Goal: Task Accomplishment & Management: Manage account settings

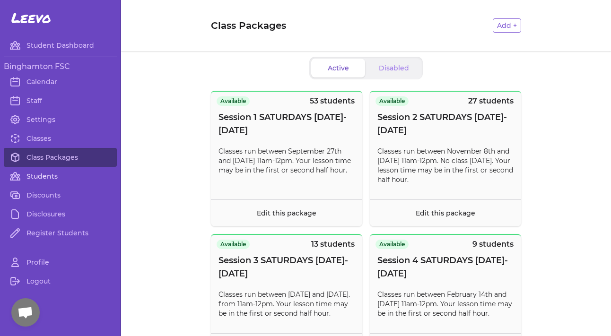
click at [42, 175] on link "Students" at bounding box center [60, 176] width 113 height 19
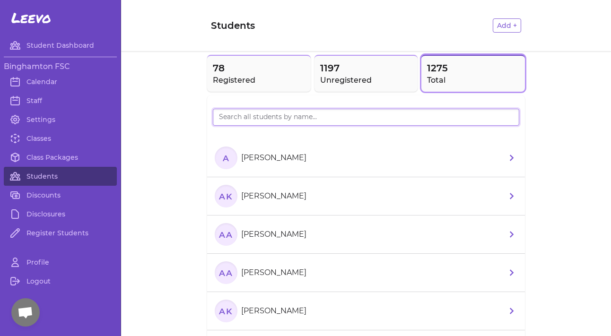
click at [251, 115] on input "search" at bounding box center [366, 117] width 306 height 17
type input "auror"
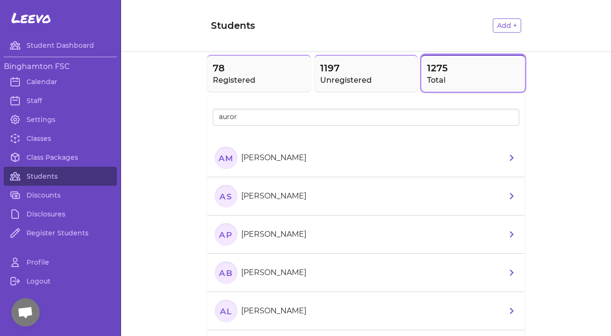
click at [271, 204] on section "AS [PERSON_NAME]" at bounding box center [262, 196] width 95 height 23
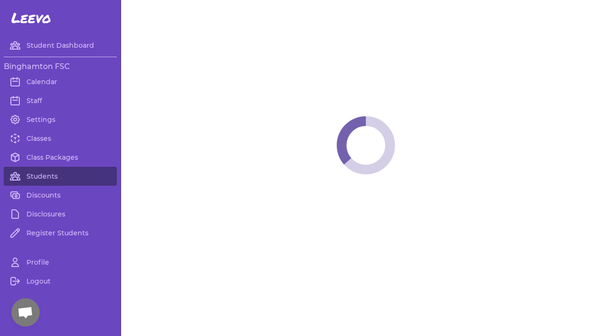
select select "NY"
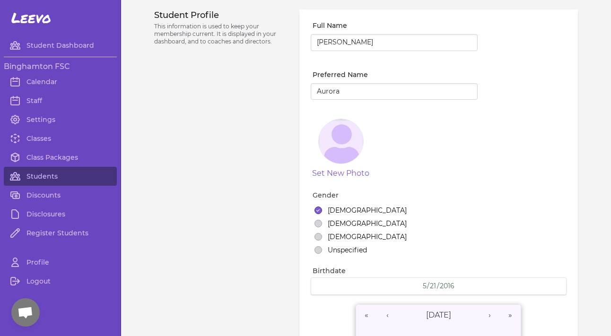
select select "1"
click at [43, 198] on link "Discounts" at bounding box center [60, 195] width 113 height 19
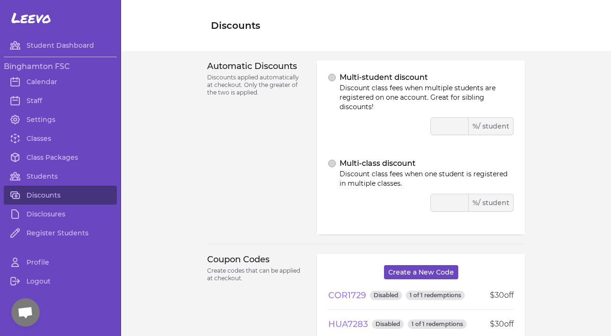
click at [420, 271] on button "Create a New Code" at bounding box center [421, 272] width 74 height 14
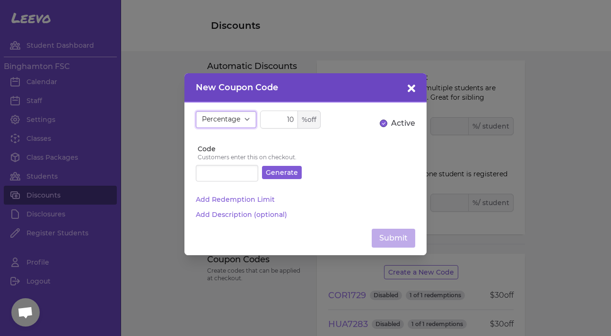
select select "fixed"
click at [283, 122] on input "10" at bounding box center [290, 120] width 61 height 18
type input "105"
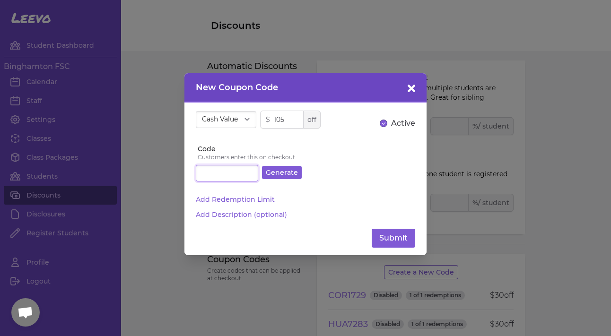
click at [232, 170] on input "Code" at bounding box center [227, 173] width 62 height 17
type input "2PARENTM"
click at [232, 201] on button "Add Redemption Limit" at bounding box center [235, 199] width 79 height 9
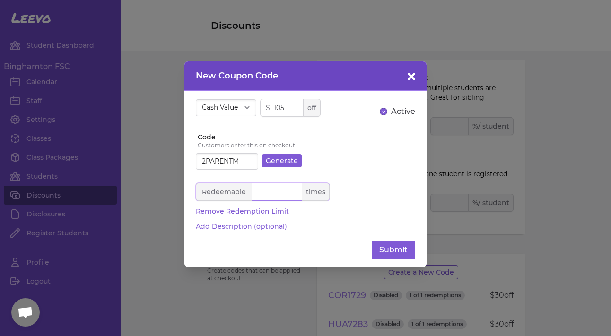
click at [290, 192] on input "number" at bounding box center [263, 192] width 134 height 18
type input "1"
click at [387, 250] on button "Submit" at bounding box center [393, 250] width 43 height 19
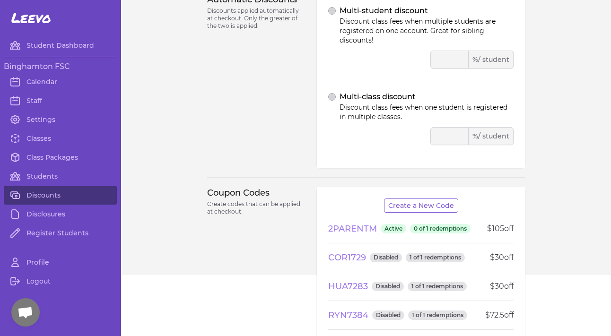
scroll to position [74, 0]
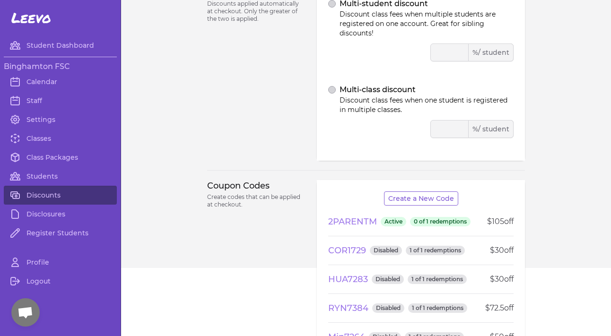
drag, startPoint x: 330, startPoint y: 222, endPoint x: 283, endPoint y: 250, distance: 54.5
click at [367, 217] on button "2PARENTM" at bounding box center [352, 221] width 49 height 13
select select "fixed"
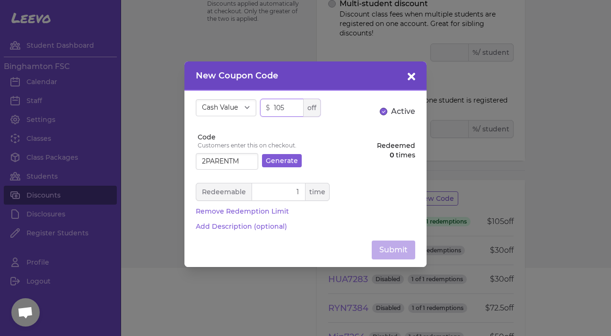
drag, startPoint x: 291, startPoint y: 107, endPoint x: 271, endPoint y: 107, distance: 19.9
click at [271, 107] on input "105" at bounding box center [290, 108] width 61 height 18
type input "50"
click at [397, 249] on button "Submit" at bounding box center [393, 250] width 43 height 19
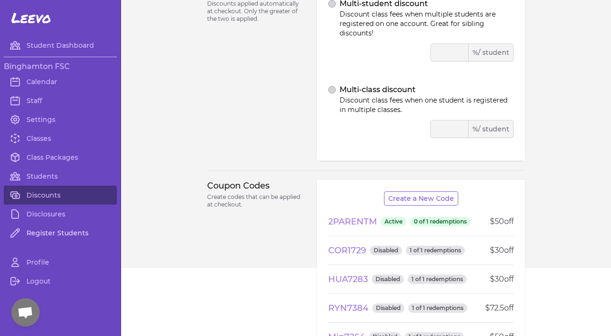
click at [49, 234] on link "Register Students" at bounding box center [60, 233] width 113 height 19
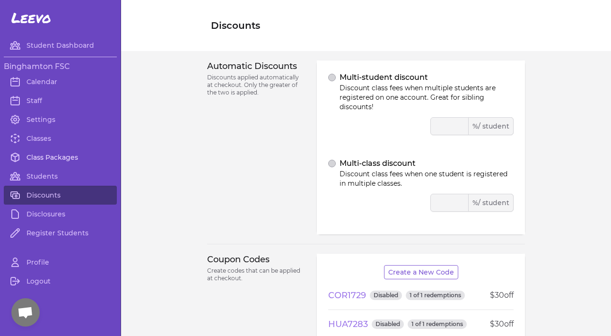
click at [45, 160] on link "Class Packages" at bounding box center [60, 157] width 113 height 19
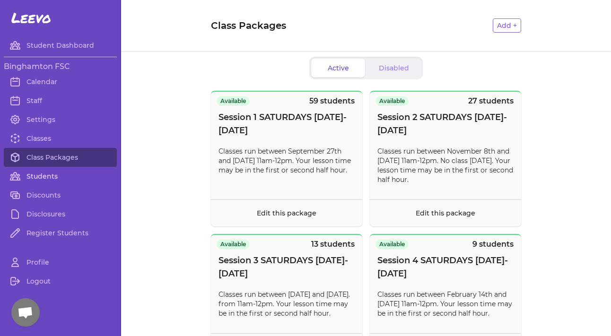
click at [48, 173] on link "Students" at bounding box center [60, 176] width 113 height 19
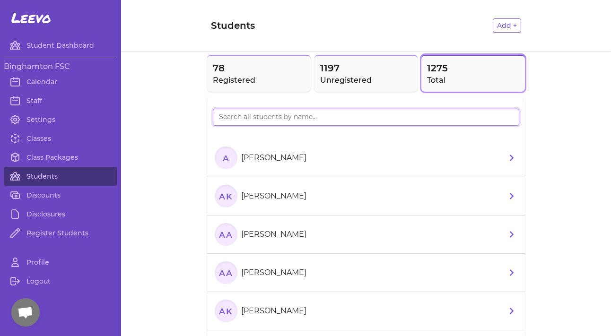
click at [250, 116] on input "search" at bounding box center [366, 117] width 306 height 17
type input "gi"
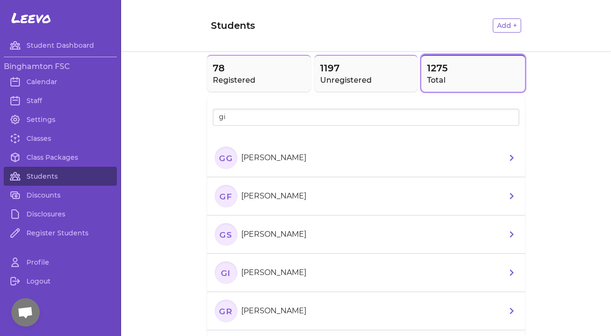
click at [313, 160] on li "GG [PERSON_NAME]" at bounding box center [366, 158] width 318 height 38
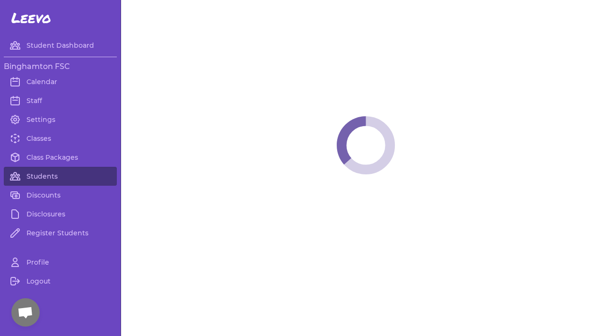
select select "NY"
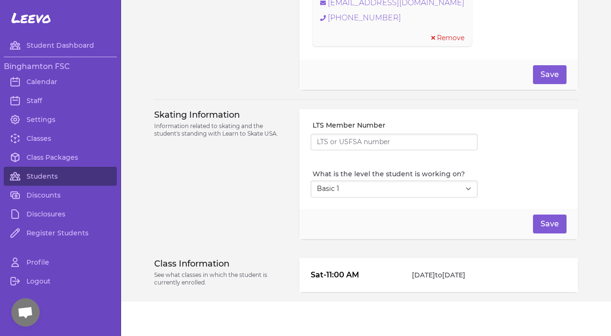
scroll to position [748, 0]
select select "2"
click at [550, 226] on button "Save" at bounding box center [550, 223] width 34 height 19
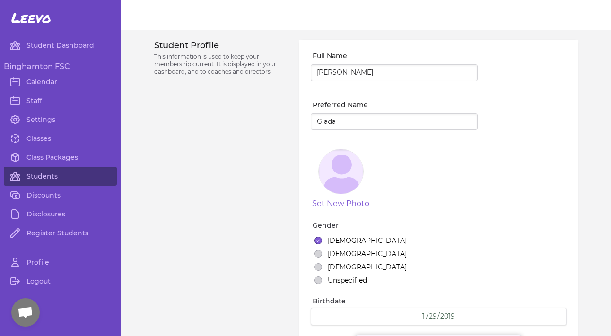
scroll to position [0, 0]
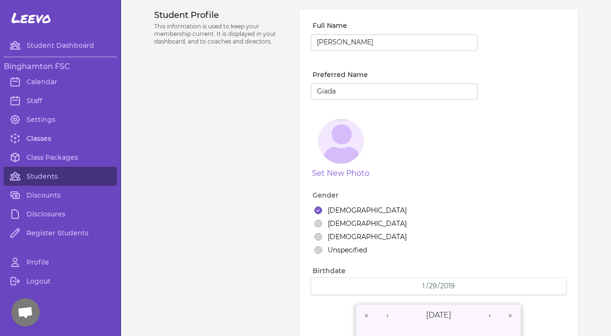
click at [40, 132] on link "Classes" at bounding box center [60, 138] width 113 height 19
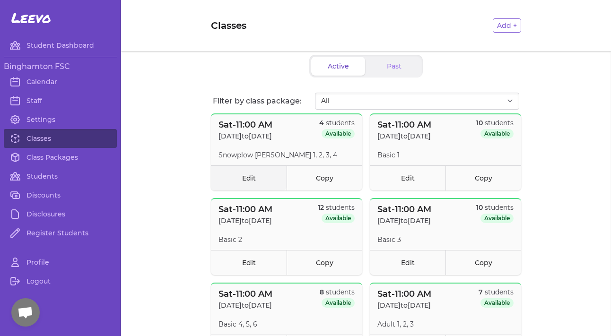
click at [257, 169] on link "Edit" at bounding box center [249, 177] width 76 height 25
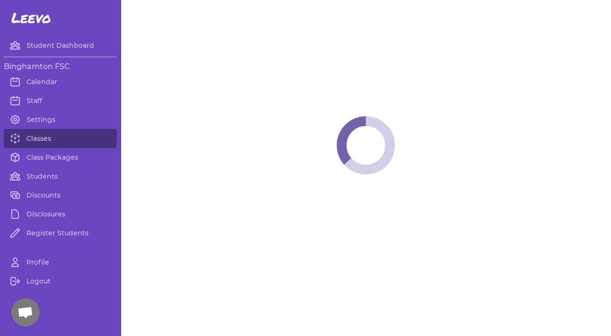
select select "6"
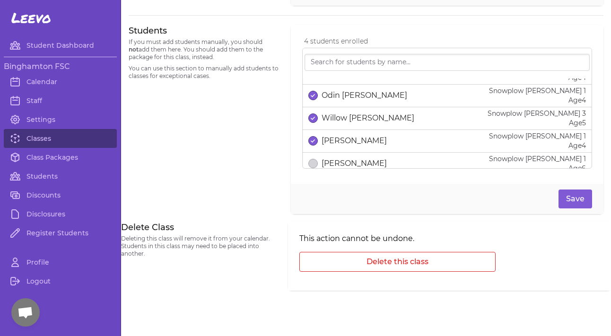
scroll to position [12, 0]
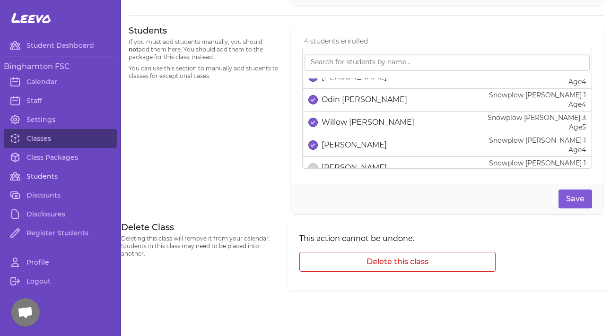
click at [58, 171] on link "Students" at bounding box center [60, 176] width 113 height 19
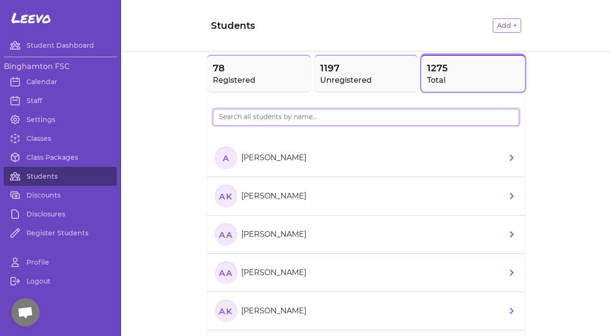
click at [287, 123] on input "search" at bounding box center [366, 117] width 306 height 17
type input "willo"
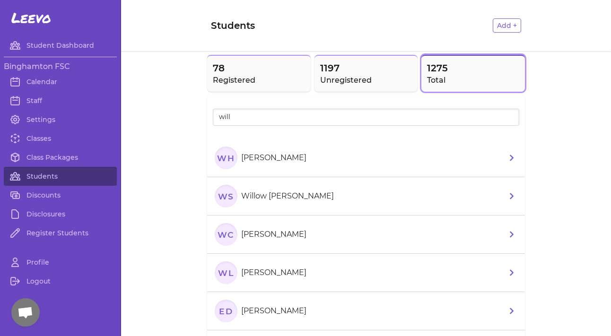
drag, startPoint x: 287, startPoint y: 123, endPoint x: 298, endPoint y: 201, distance: 79.2
click at [298, 177] on li "WH [PERSON_NAME]" at bounding box center [366, 158] width 318 height 38
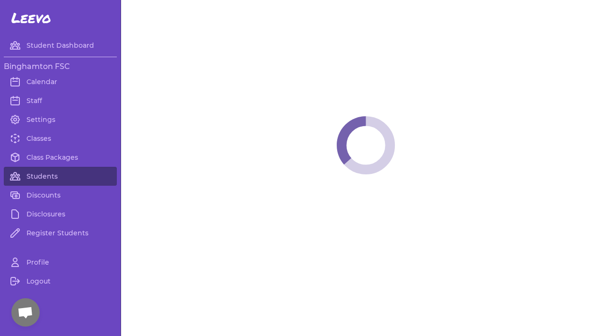
select select "NY"
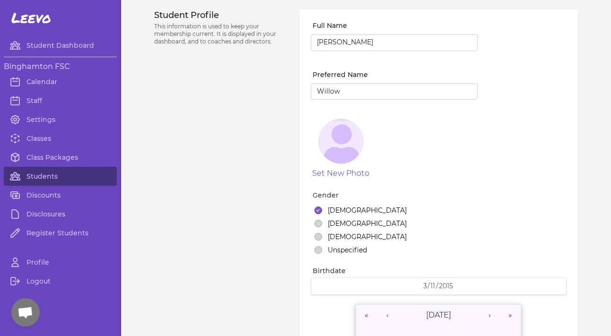
select select "2"
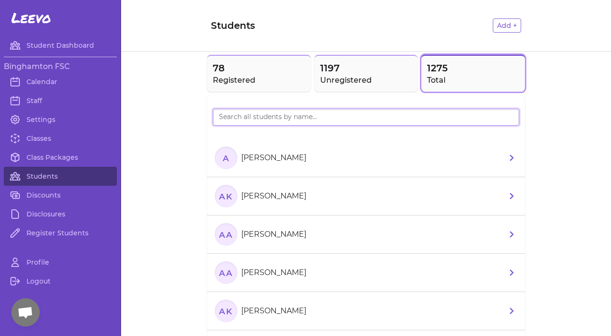
click at [255, 113] on input "search" at bounding box center [366, 117] width 306 height 17
type input "willo"
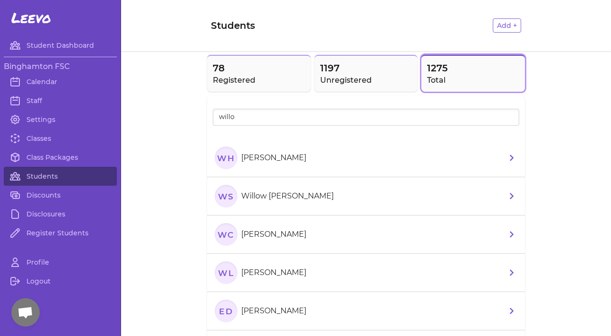
click at [308, 191] on li "WS Willow [PERSON_NAME]" at bounding box center [366, 196] width 318 height 38
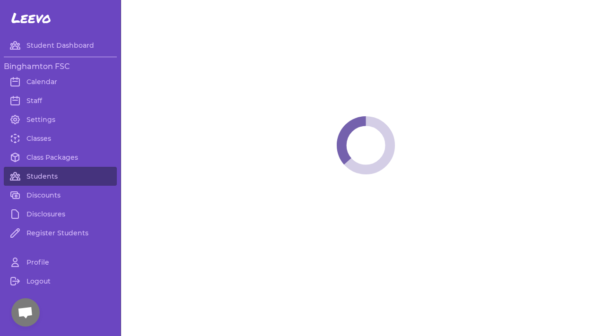
select select "NY"
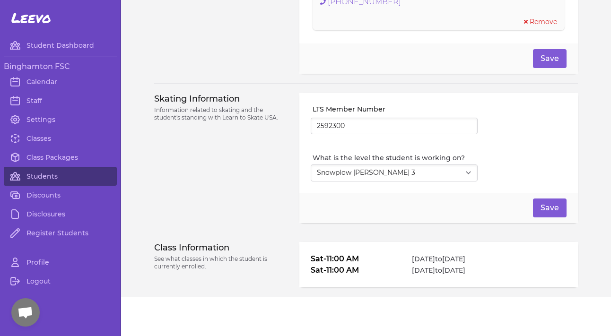
scroll to position [774, 0]
select select "1"
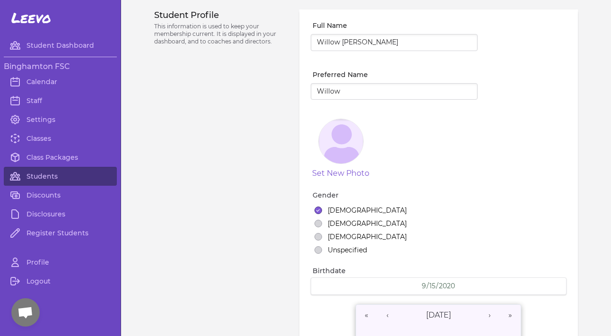
scroll to position [0, 0]
click at [50, 143] on link "Classes" at bounding box center [60, 138] width 113 height 19
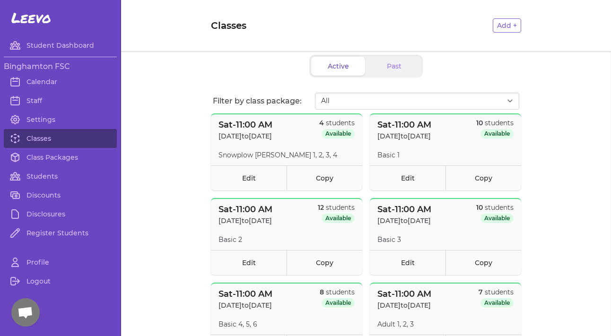
scroll to position [9, 0]
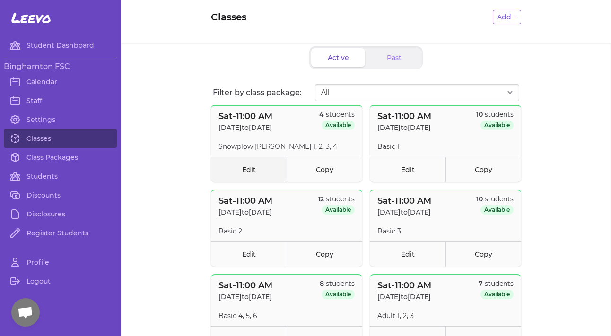
click at [254, 175] on link "Edit" at bounding box center [249, 169] width 76 height 25
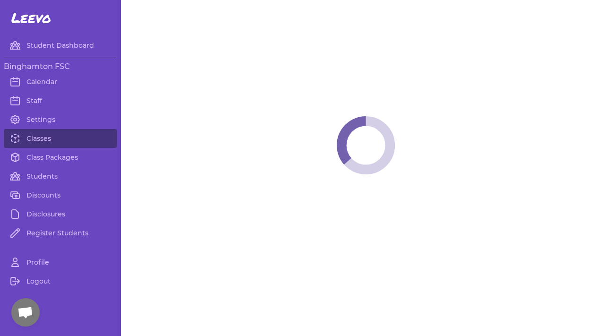
select select "6"
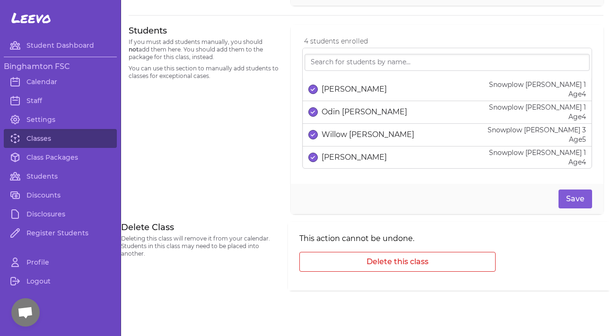
scroll to position [623, 0]
click at [69, 174] on link "Students" at bounding box center [60, 176] width 113 height 19
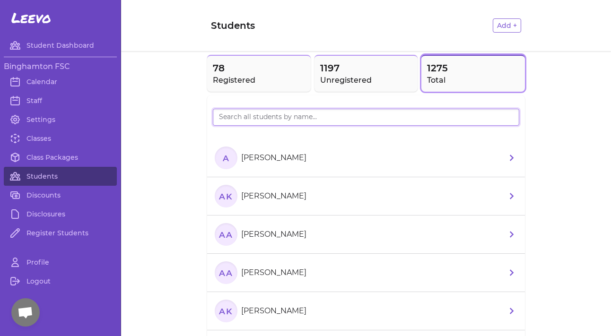
click at [292, 121] on input "search" at bounding box center [366, 117] width 306 height 17
type input "willo"
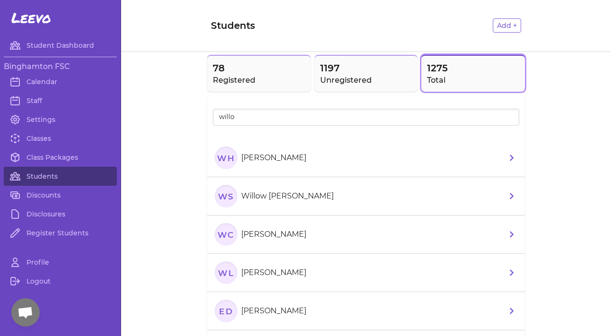
click at [263, 213] on li "WS Willow [PERSON_NAME]" at bounding box center [366, 196] width 318 height 38
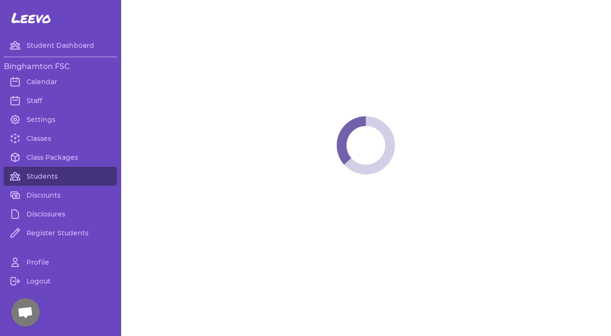
select select "NY"
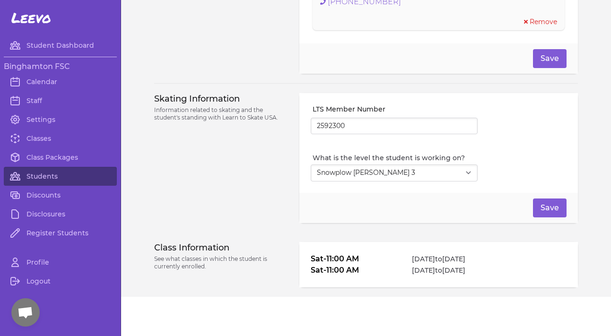
scroll to position [774, 0]
select select "1"
click at [543, 199] on button "Save" at bounding box center [550, 208] width 34 height 19
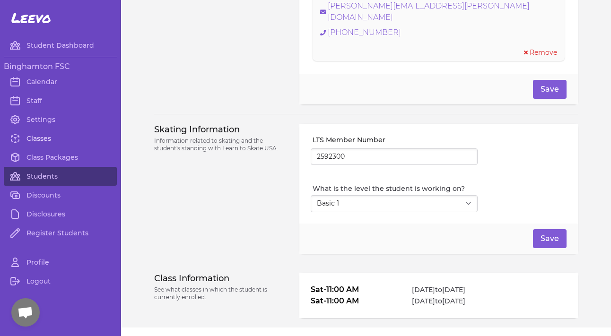
click at [49, 137] on link "Classes" at bounding box center [60, 138] width 113 height 19
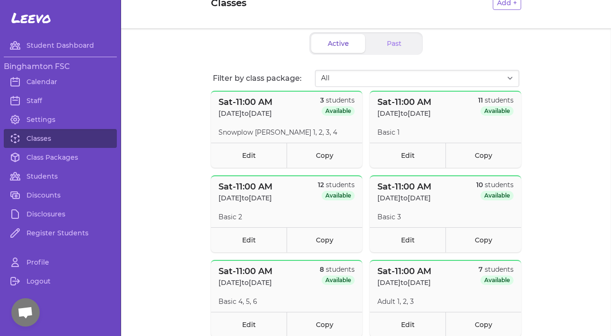
scroll to position [22, 0]
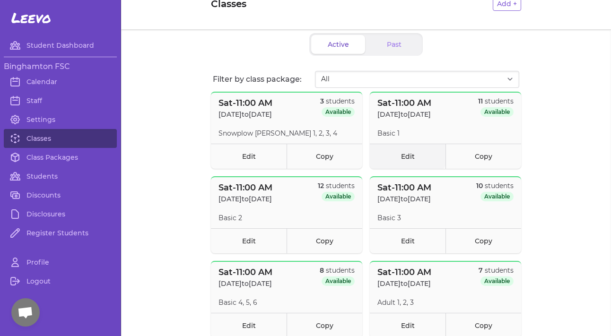
click at [422, 159] on link "Edit" at bounding box center [408, 156] width 76 height 25
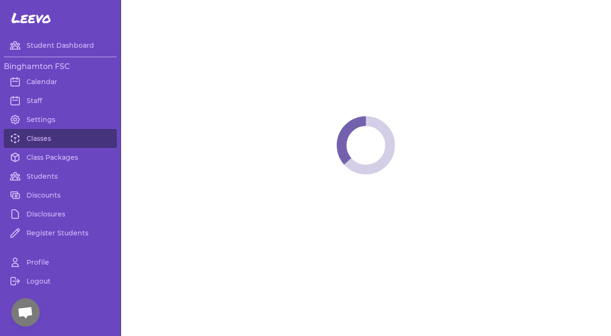
select select "6"
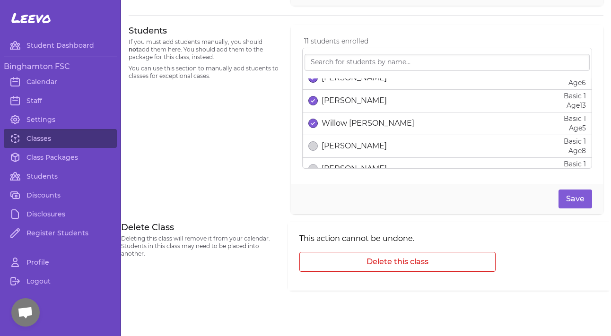
scroll to position [172, 0]
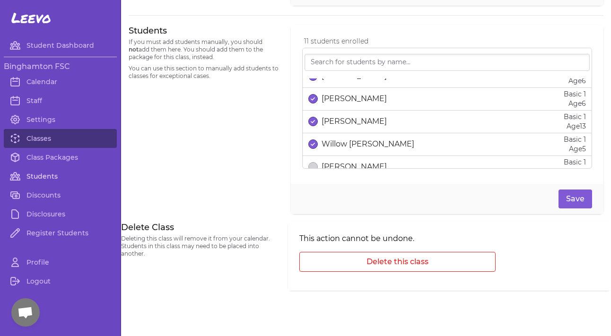
click at [53, 172] on link "Students" at bounding box center [60, 176] width 113 height 19
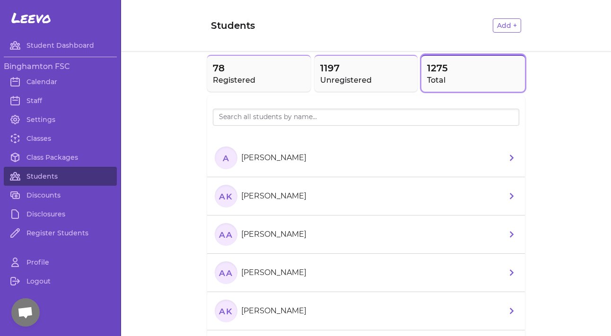
click at [256, 133] on div at bounding box center [366, 130] width 306 height 8
click at [256, 129] on div at bounding box center [366, 130] width 306 height 8
click at [247, 116] on input "search" at bounding box center [366, 117] width 306 height 17
type input "sof"
click at [294, 193] on p "[PERSON_NAME]" at bounding box center [273, 196] width 65 height 11
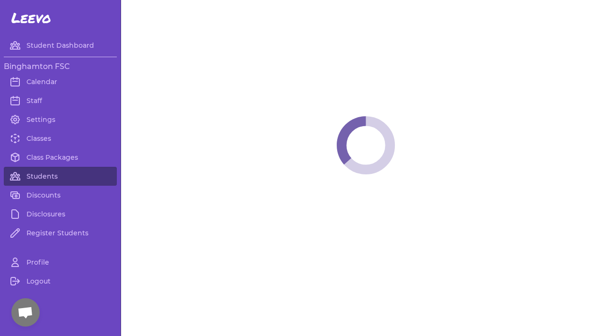
select select "NY"
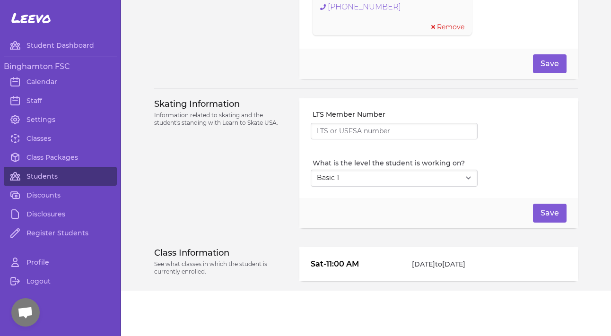
scroll to position [763, 0]
select select "18"
click at [549, 207] on button "Save" at bounding box center [550, 213] width 34 height 19
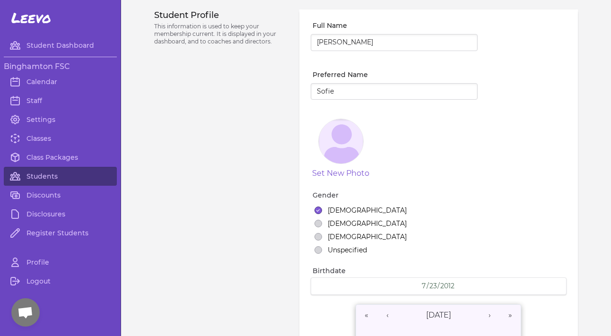
scroll to position [0, 0]
click at [44, 141] on link "Classes" at bounding box center [60, 138] width 113 height 19
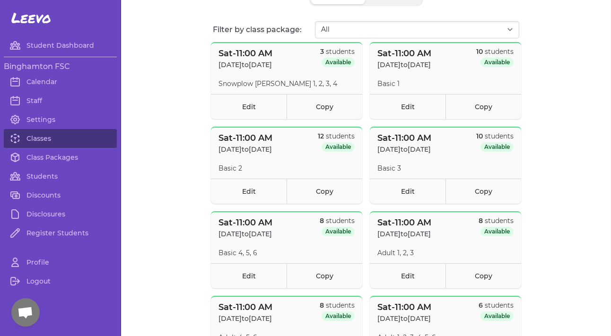
scroll to position [72, 0]
click at [259, 188] on link "Edit" at bounding box center [249, 190] width 76 height 25
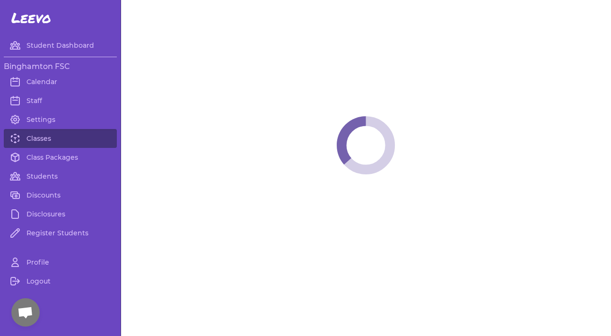
select select "6"
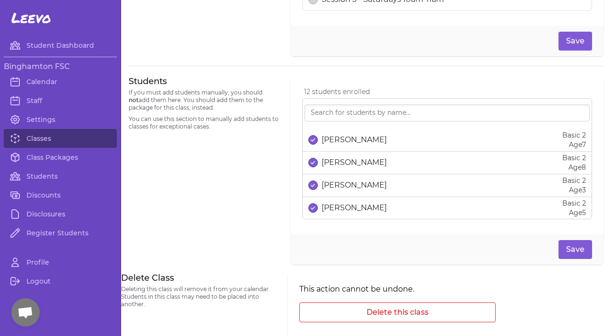
scroll to position [568, 0]
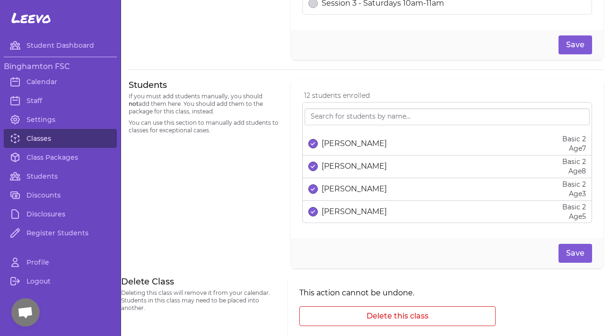
click at [53, 140] on link "Classes" at bounding box center [60, 138] width 113 height 19
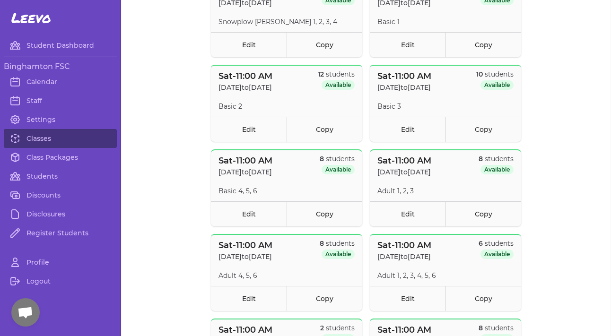
scroll to position [142, 0]
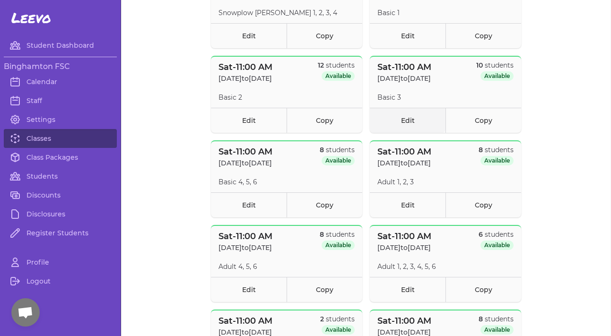
click at [406, 119] on link "Edit" at bounding box center [408, 120] width 76 height 25
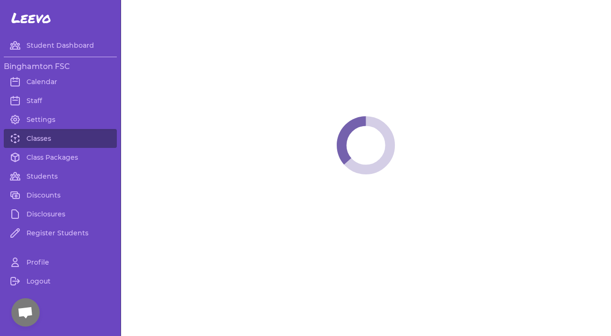
select select "6"
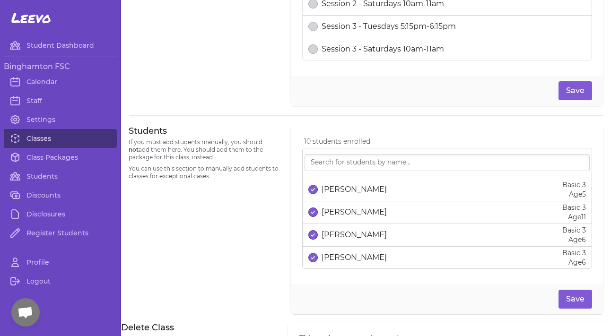
click at [50, 138] on link "Classes" at bounding box center [60, 138] width 113 height 19
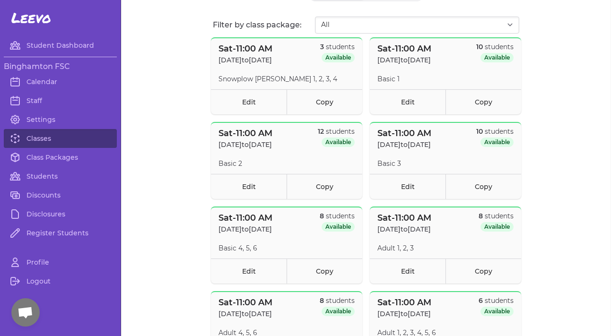
scroll to position [77, 0]
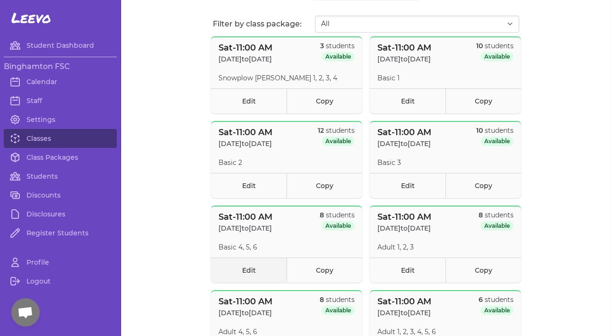
click at [261, 269] on link "Edit" at bounding box center [249, 270] width 76 height 25
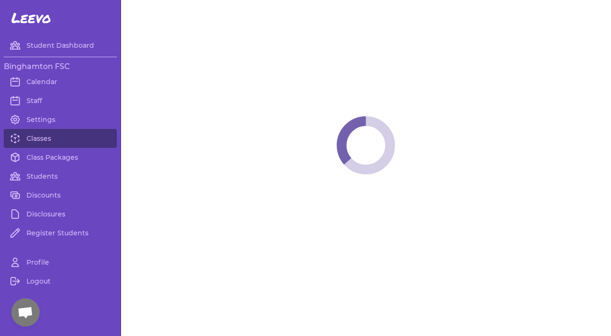
select select "6"
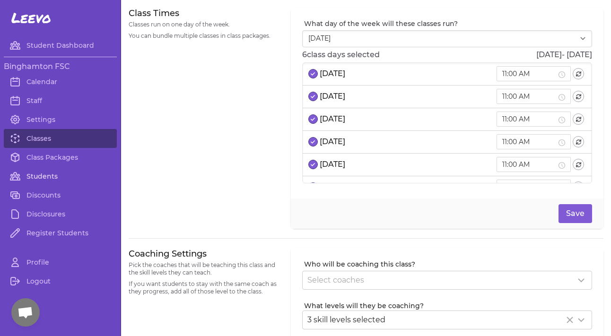
click at [57, 173] on link "Students" at bounding box center [60, 176] width 113 height 19
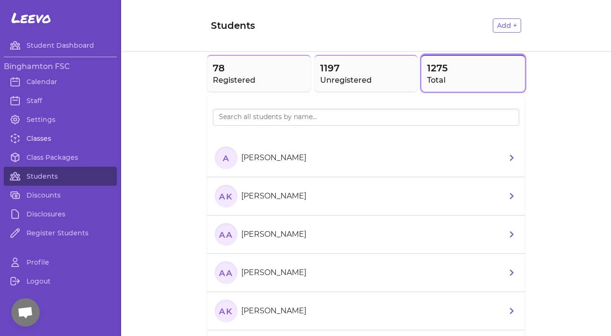
click at [46, 135] on link "Classes" at bounding box center [60, 138] width 113 height 19
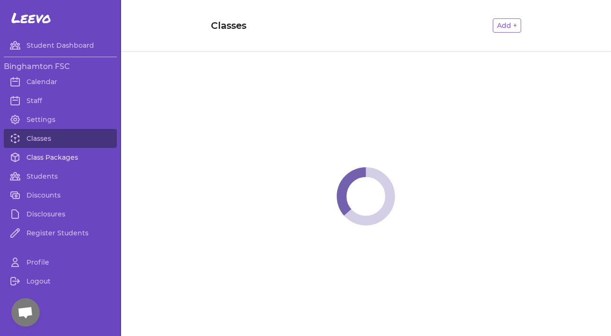
click at [47, 150] on link "Class Packages" at bounding box center [60, 157] width 113 height 19
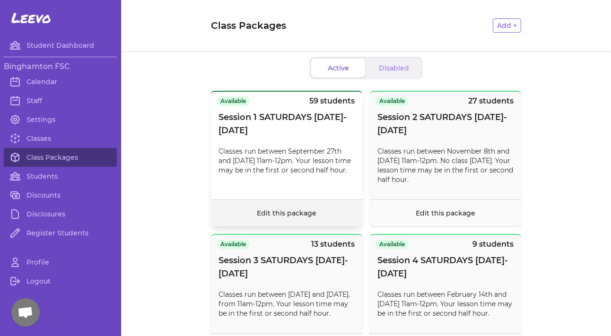
click at [294, 206] on footer "Edit this package" at bounding box center [286, 212] width 151 height 27
click at [292, 219] on footer "Edit this package" at bounding box center [286, 212] width 151 height 27
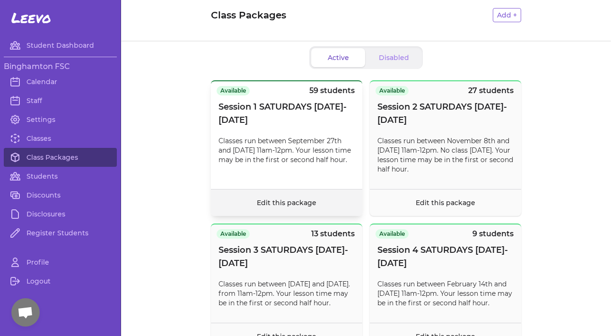
scroll to position [2, 0]
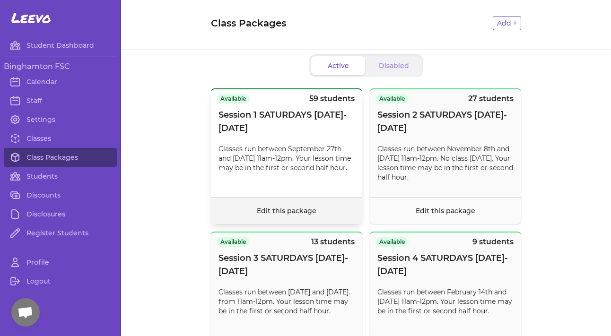
click at [296, 208] on link "Edit this package" at bounding box center [287, 211] width 60 height 9
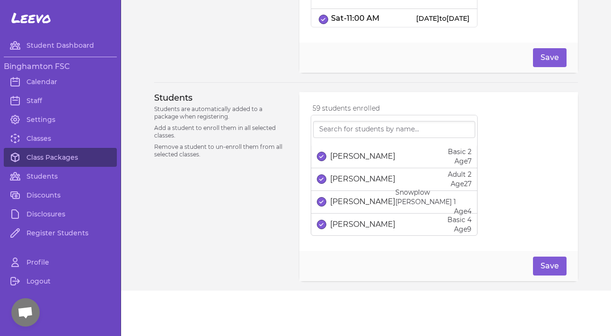
scroll to position [433, 0]
click at [354, 131] on input "search" at bounding box center [394, 129] width 162 height 17
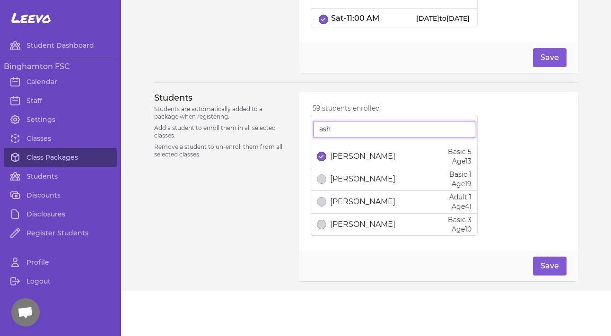
type input "ash"
click at [343, 160] on p "[PERSON_NAME]" at bounding box center [362, 156] width 65 height 11
click at [557, 262] on button "Save" at bounding box center [550, 266] width 34 height 19
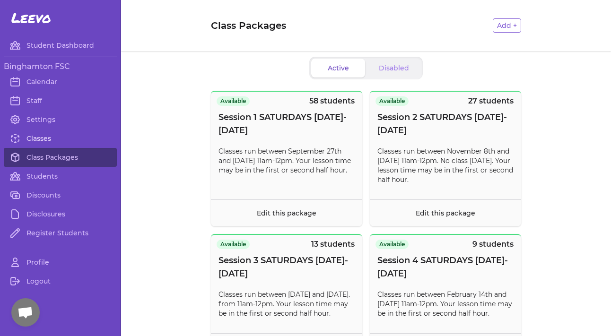
click at [51, 142] on link "Classes" at bounding box center [60, 138] width 113 height 19
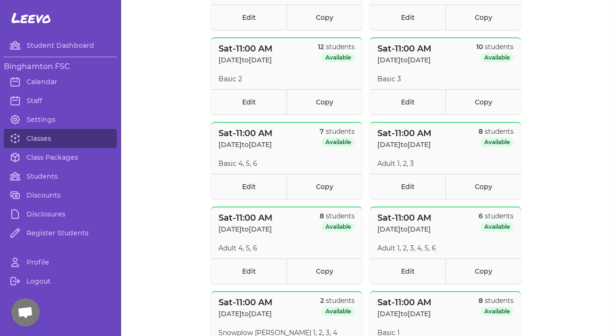
scroll to position [167, 0]
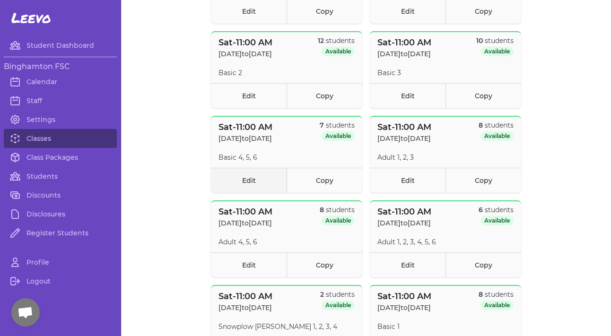
click at [260, 185] on link "Edit" at bounding box center [249, 180] width 76 height 25
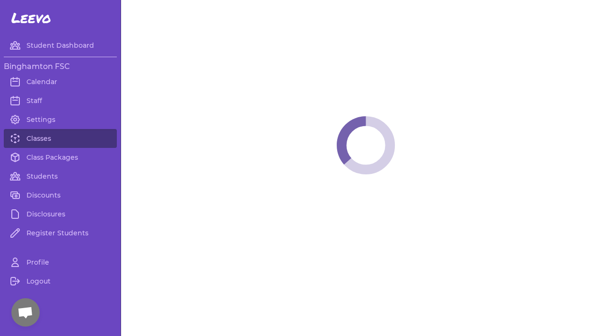
select select "6"
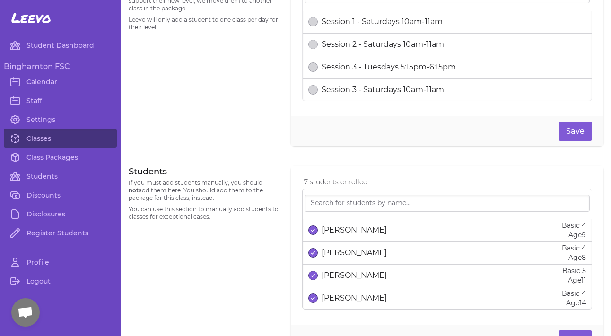
scroll to position [480, 0]
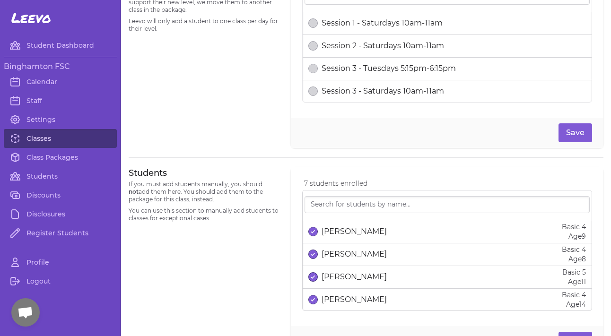
click at [92, 138] on link "Classes" at bounding box center [60, 138] width 113 height 19
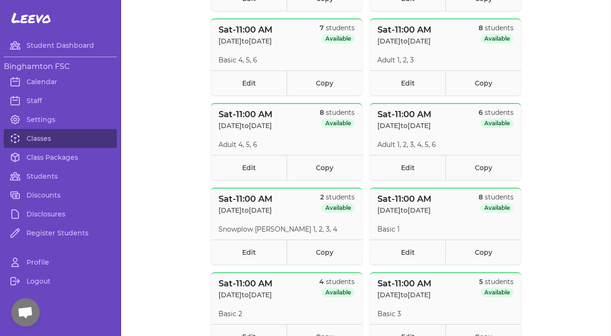
scroll to position [265, 0]
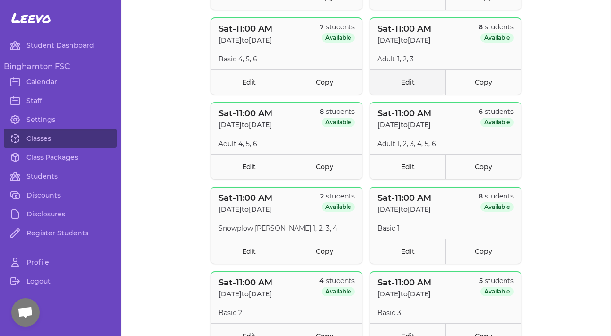
click at [412, 84] on link "Edit" at bounding box center [408, 81] width 76 height 25
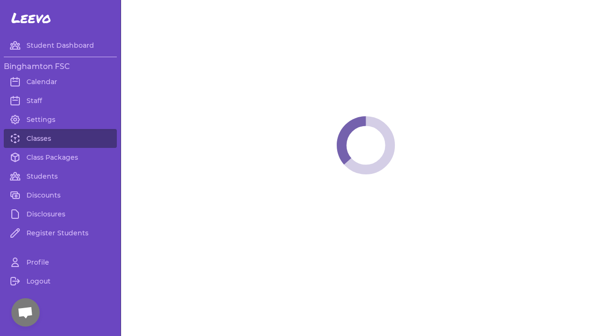
select select "6"
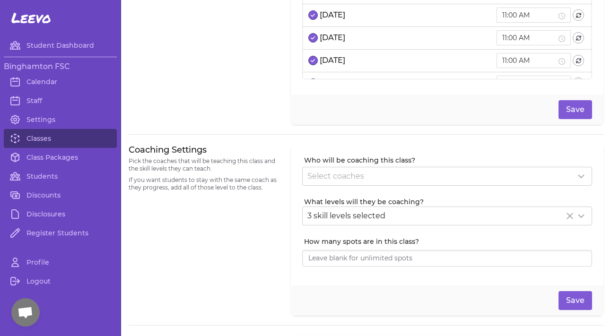
scroll to position [105, 0]
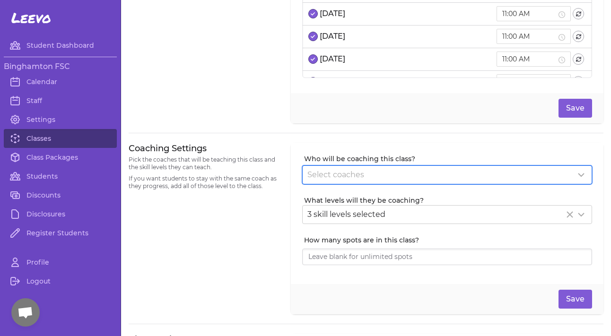
click at [335, 176] on span "Select coaches" at bounding box center [335, 174] width 57 height 9
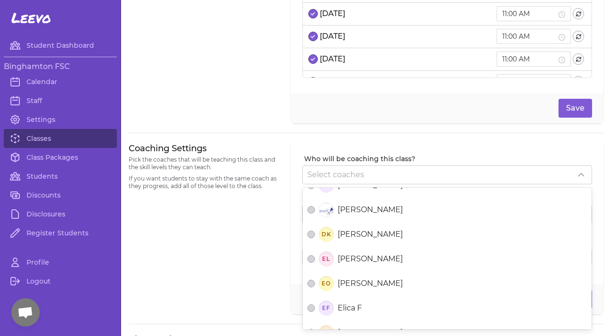
scroll to position [147, 0]
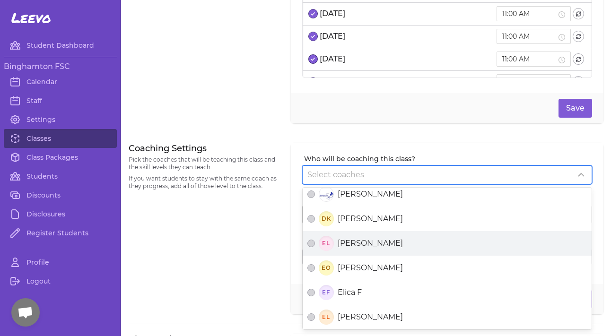
click at [344, 238] on span "[PERSON_NAME]" at bounding box center [370, 243] width 65 height 11
click at [315, 240] on button "EL [PERSON_NAME]" at bounding box center [311, 244] width 8 height 8
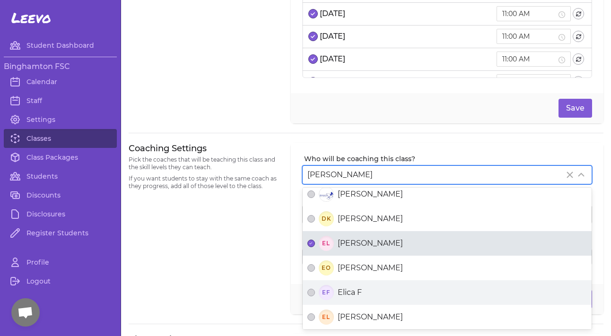
click at [346, 291] on span "Elica F" at bounding box center [350, 292] width 24 height 11
click at [315, 291] on button "EF Elica F" at bounding box center [311, 293] width 8 height 8
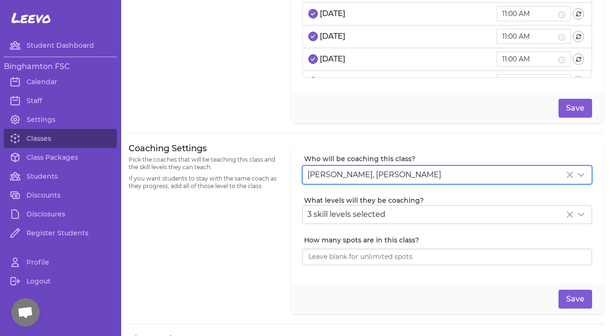
click at [269, 248] on div "Coaching Settings Pick the coaches that will be teaching this class and the ski…" at bounding box center [204, 229] width 151 height 172
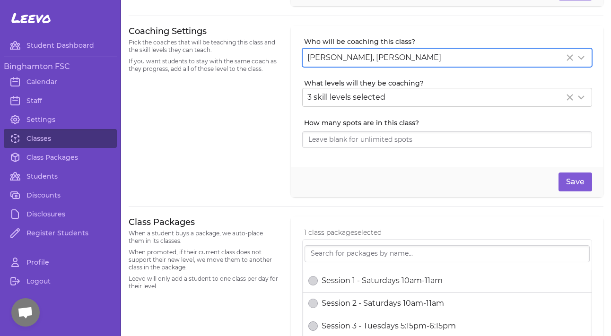
scroll to position [222, 0]
click at [579, 177] on button "Save" at bounding box center [575, 182] width 34 height 19
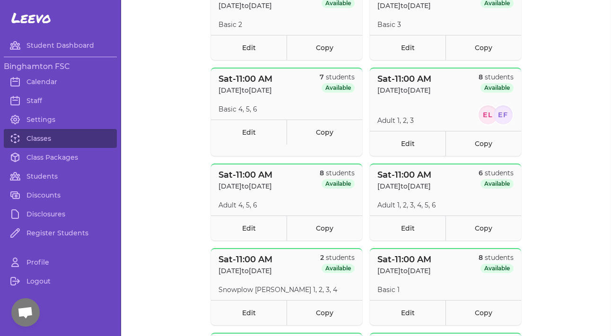
scroll to position [217, 0]
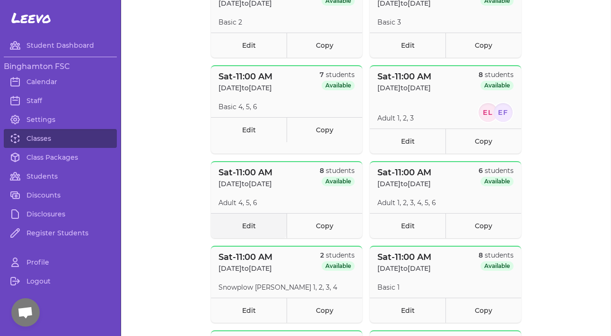
click at [247, 224] on link "Edit" at bounding box center [249, 225] width 76 height 25
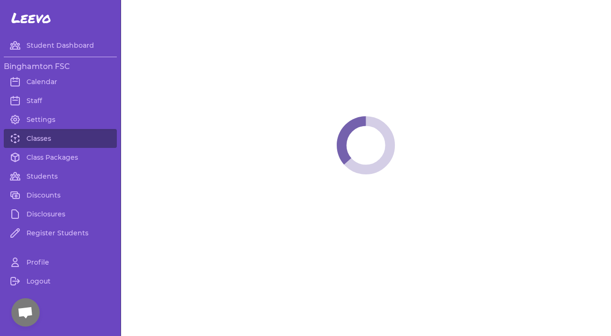
select select "6"
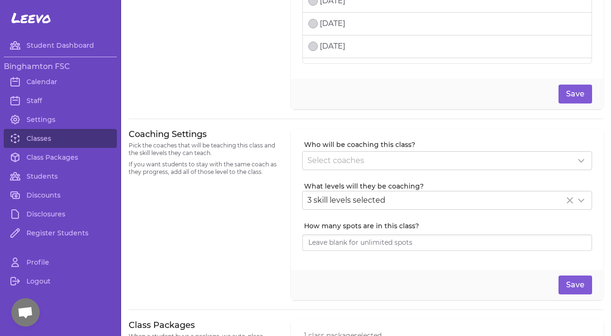
scroll to position [120, 0]
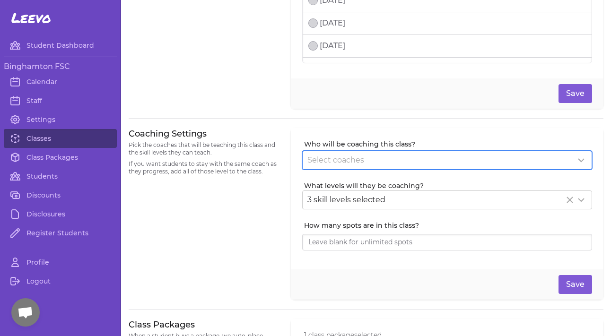
click at [341, 152] on div "Select coaches" at bounding box center [447, 160] width 289 height 18
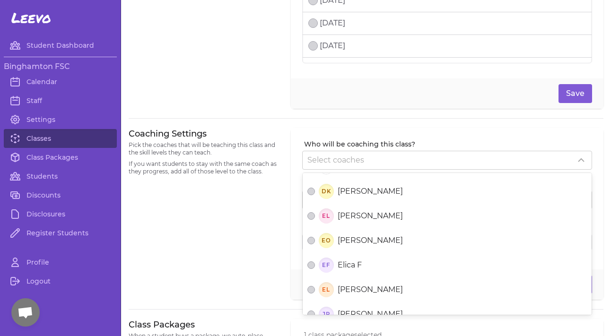
scroll to position [165, 0]
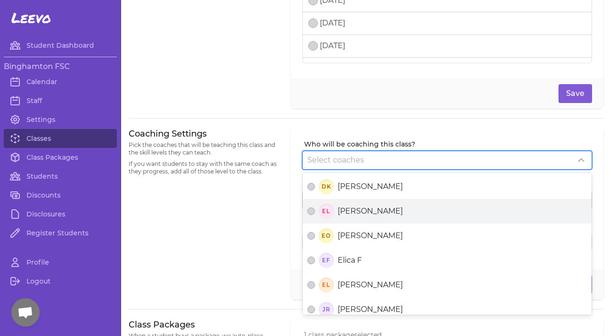
click at [338, 214] on span "[PERSON_NAME]" at bounding box center [370, 211] width 65 height 11
click at [315, 214] on button "EL [PERSON_NAME]" at bounding box center [311, 212] width 8 height 8
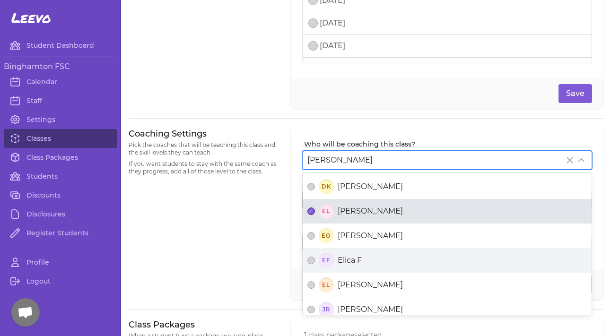
click at [338, 258] on span "Elica F" at bounding box center [350, 260] width 24 height 11
click at [315, 258] on button "EF Elica F" at bounding box center [311, 261] width 8 height 8
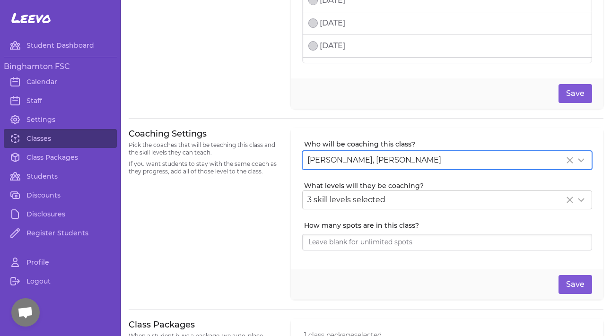
click at [269, 225] on div "Coaching Settings Pick the coaches that will be teaching this class and the ski…" at bounding box center [204, 214] width 151 height 172
click at [581, 284] on button "Save" at bounding box center [575, 284] width 34 height 19
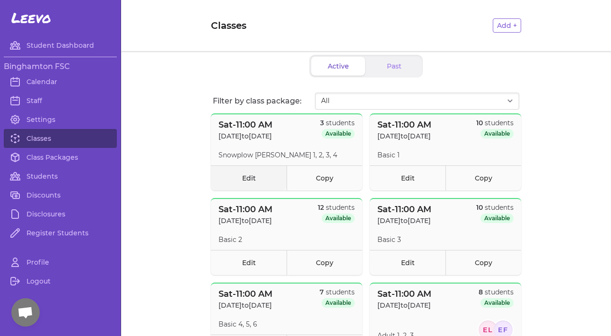
click at [265, 180] on link "Edit" at bounding box center [249, 177] width 76 height 25
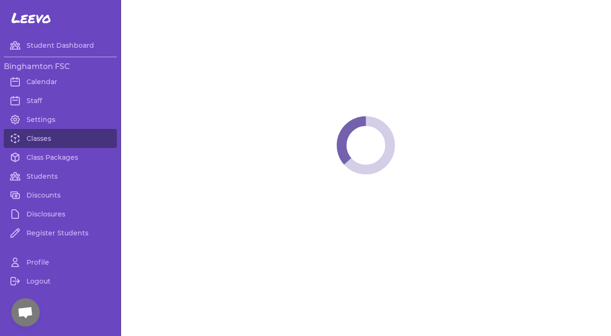
select select "6"
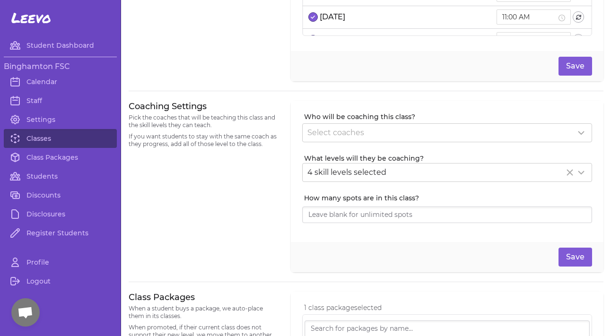
scroll to position [168, 0]
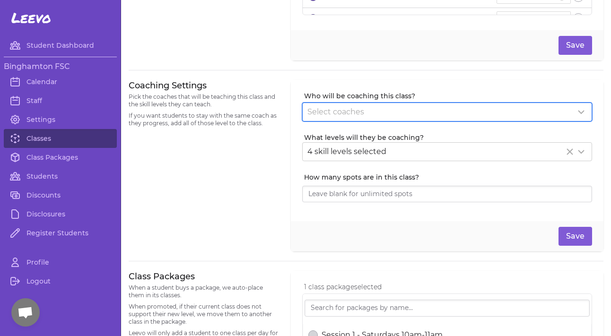
click at [332, 119] on div "Select coaches" at bounding box center [447, 112] width 289 height 18
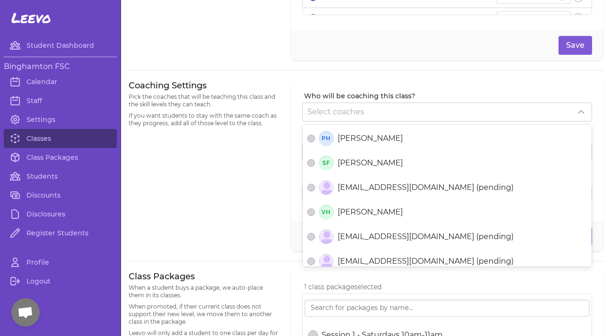
scroll to position [444, 0]
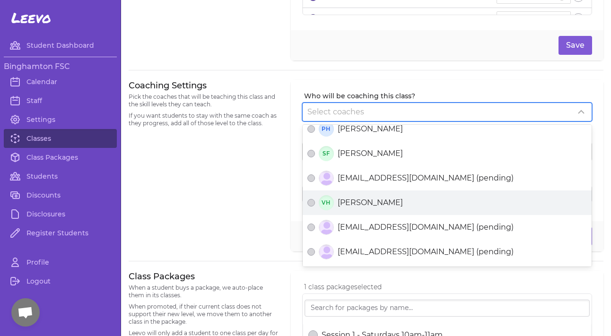
click at [326, 204] on text "VH" at bounding box center [325, 202] width 9 height 7
click at [315, 204] on button "VH [PERSON_NAME]" at bounding box center [311, 203] width 8 height 8
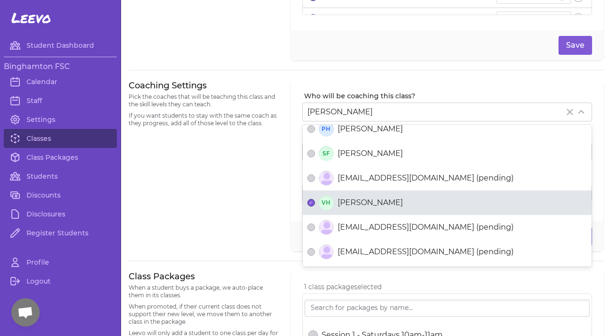
click at [272, 210] on div "Coaching Settings Pick the coaches that will be teaching this class and the ski…" at bounding box center [204, 166] width 151 height 172
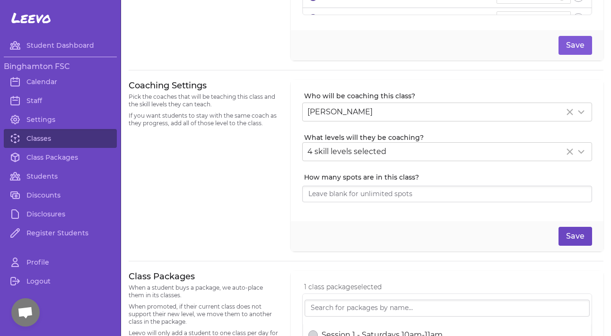
click at [584, 240] on button "Save" at bounding box center [575, 236] width 34 height 19
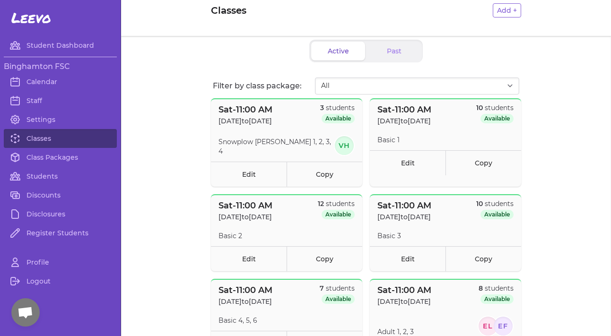
scroll to position [11, 0]
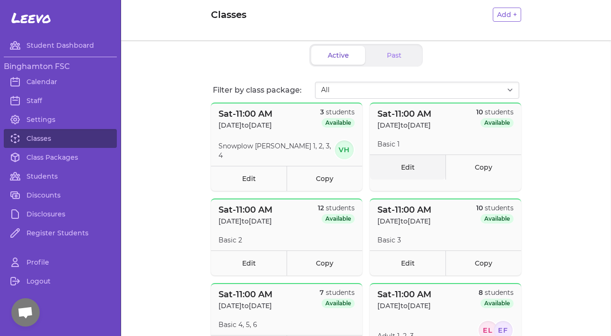
click at [412, 171] on link "Edit" at bounding box center [408, 167] width 76 height 25
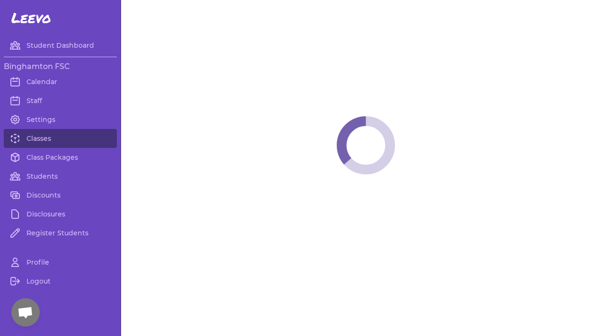
select select "6"
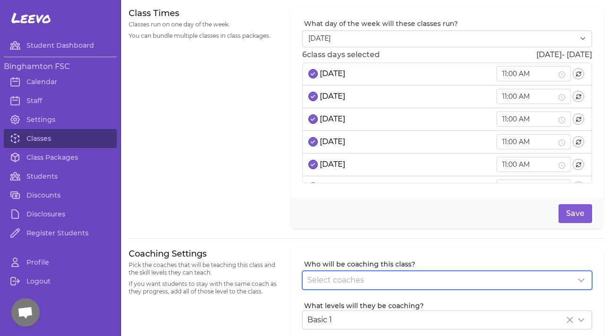
click at [316, 279] on span "Select coaches" at bounding box center [335, 280] width 57 height 9
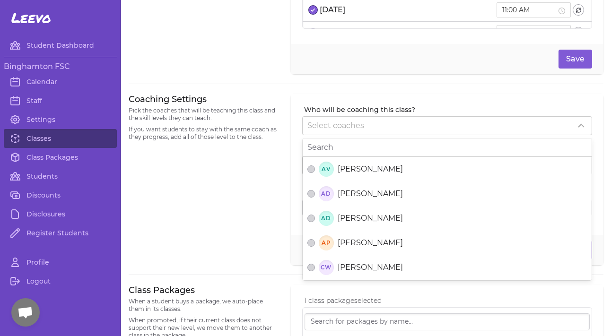
scroll to position [158, 0]
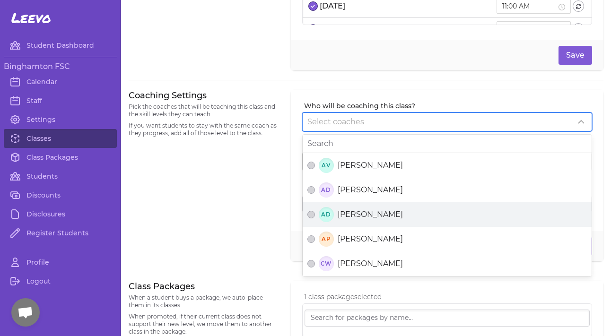
click at [359, 214] on span "[PERSON_NAME]" at bounding box center [370, 214] width 65 height 11
click at [315, 214] on button "AD [PERSON_NAME]" at bounding box center [311, 215] width 8 height 8
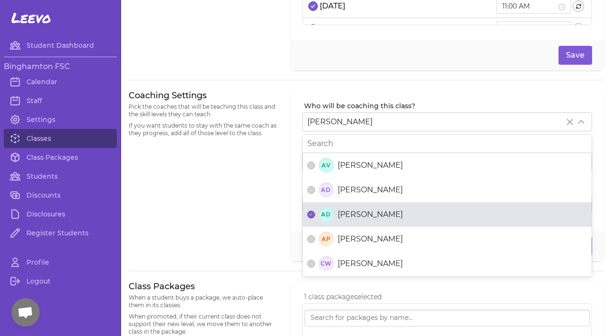
click at [255, 204] on div "Coaching Settings Pick the coaches that will be teaching this class and the ski…" at bounding box center [204, 176] width 151 height 172
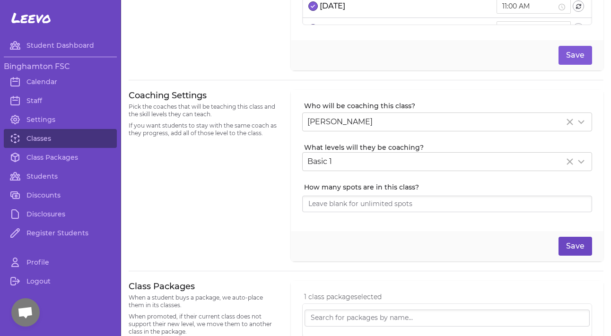
click at [583, 244] on button "Save" at bounding box center [575, 246] width 34 height 19
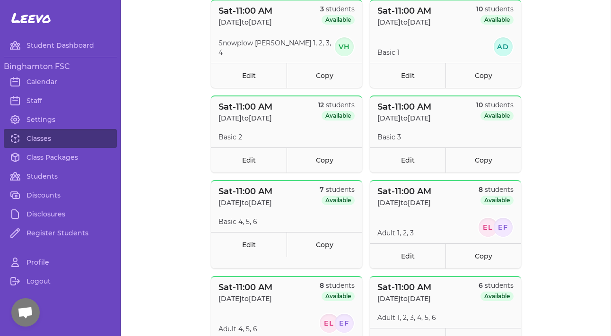
scroll to position [106, 0]
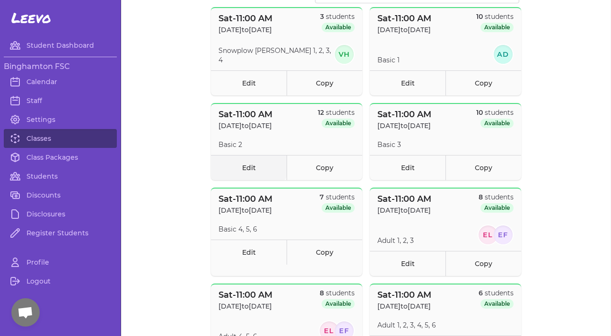
click at [256, 162] on link "Edit" at bounding box center [249, 167] width 76 height 25
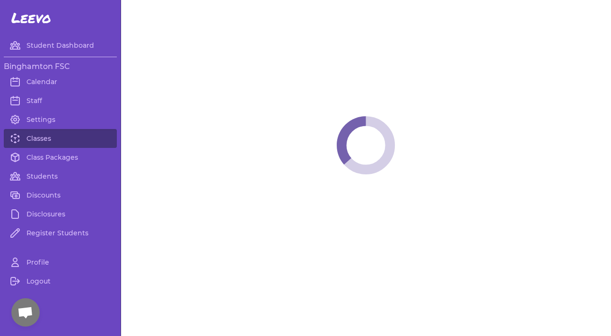
select select "6"
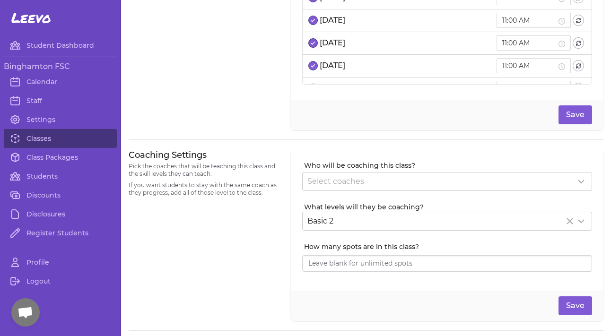
scroll to position [140, 0]
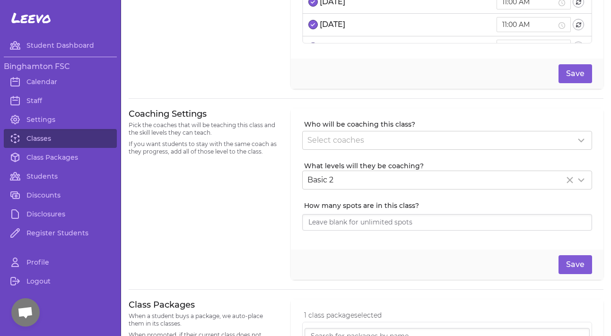
click at [340, 150] on div "Who will be coaching this class? Select coaches What levels will they be coachi…" at bounding box center [447, 179] width 312 height 142
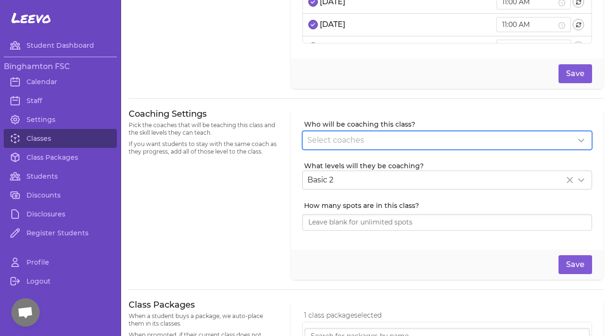
click at [342, 136] on span "Select coaches" at bounding box center [335, 140] width 57 height 9
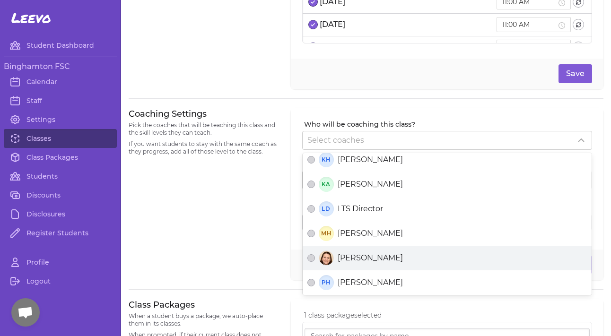
scroll to position [327, 0]
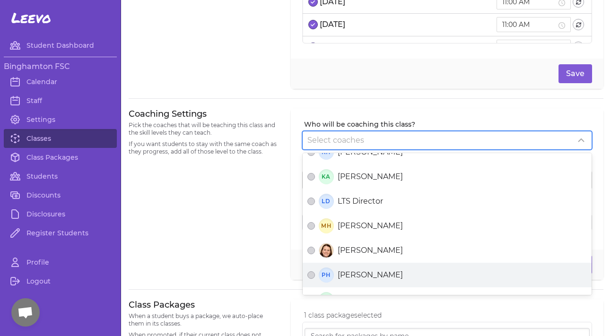
click at [344, 273] on span "[PERSON_NAME]" at bounding box center [370, 274] width 65 height 11
click at [315, 273] on button "PH [PERSON_NAME]" at bounding box center [311, 275] width 8 height 8
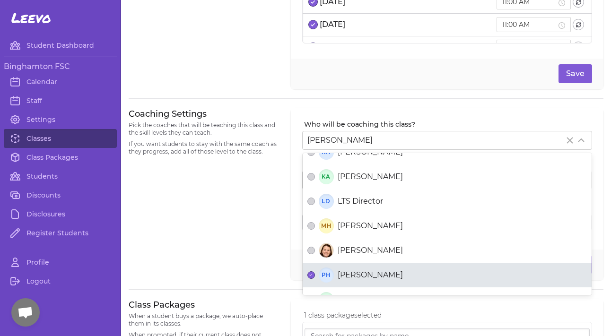
click at [226, 242] on div "Coaching Settings Pick the coaches that will be teaching this class and the ski…" at bounding box center [204, 194] width 151 height 172
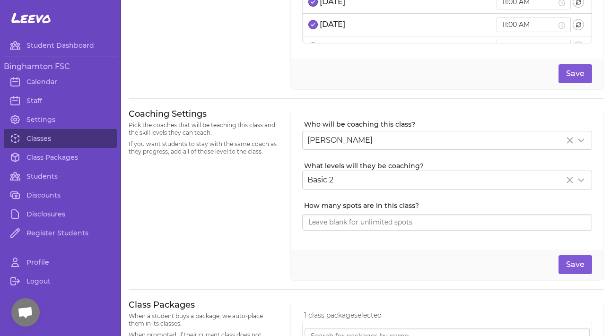
click at [595, 269] on div "Save" at bounding box center [447, 265] width 312 height 30
click at [581, 265] on button "Save" at bounding box center [575, 264] width 34 height 19
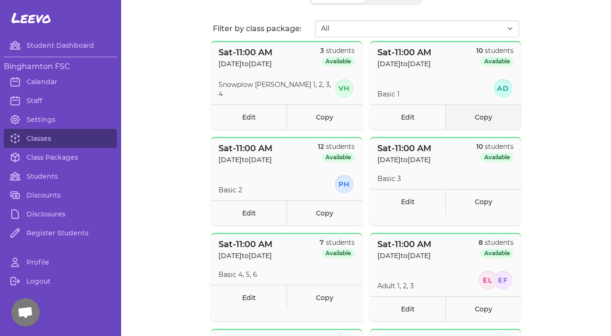
scroll to position [71, 0]
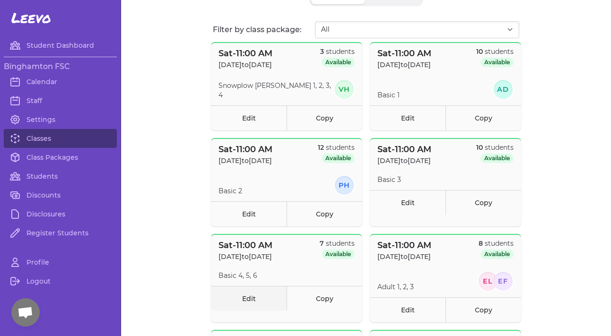
click at [252, 304] on link "Edit" at bounding box center [249, 298] width 76 height 25
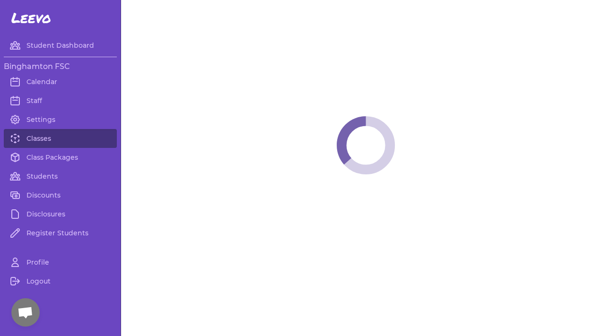
select select "6"
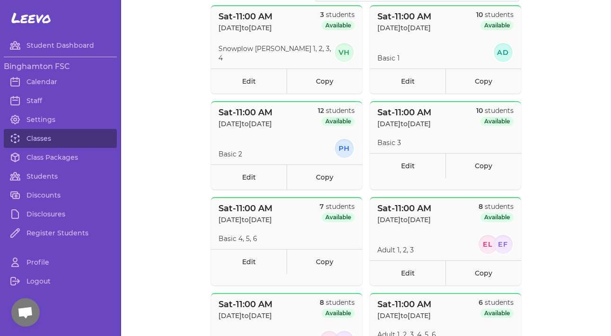
scroll to position [122, 0]
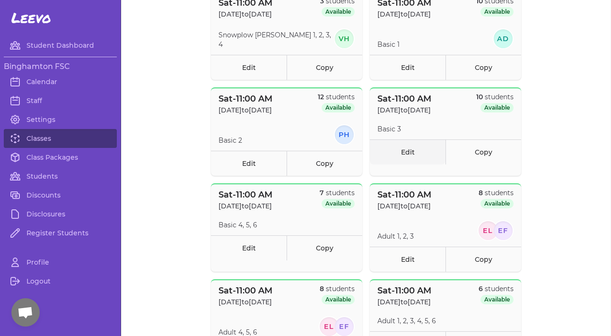
click at [397, 151] on link "Edit" at bounding box center [408, 151] width 76 height 25
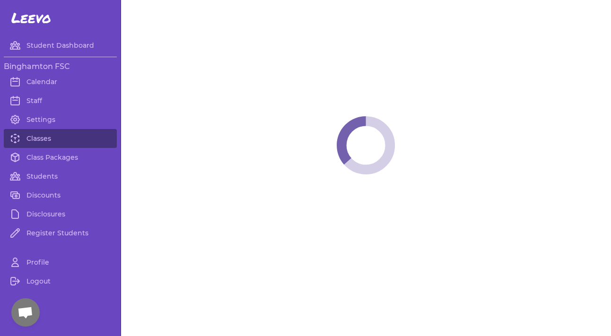
select select "6"
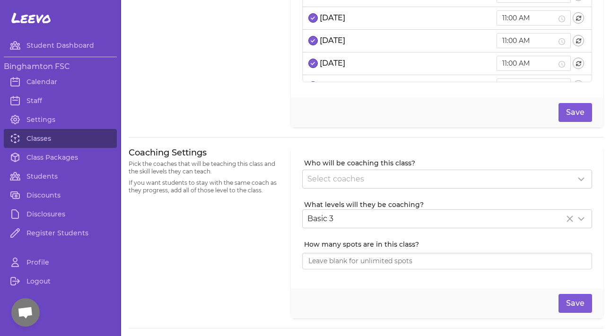
scroll to position [105, 0]
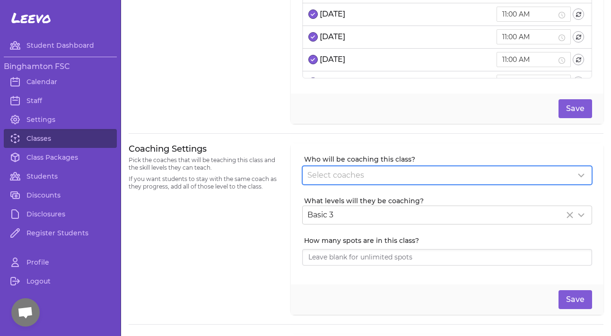
click at [324, 167] on div "Select coaches" at bounding box center [447, 175] width 289 height 18
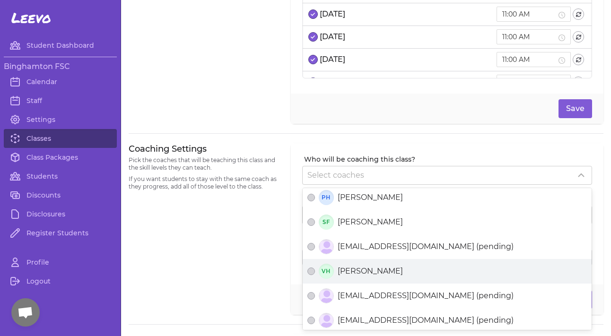
scroll to position [447, 0]
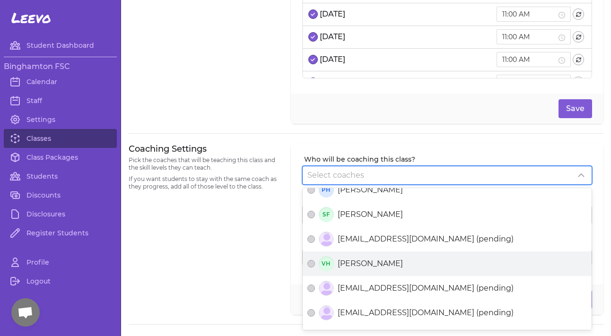
click at [366, 265] on span "[PERSON_NAME]" at bounding box center [370, 263] width 65 height 11
click at [315, 265] on button "VH [PERSON_NAME]" at bounding box center [311, 264] width 8 height 8
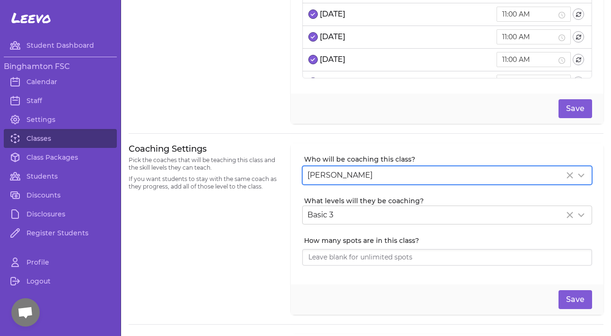
click at [243, 263] on div "Coaching Settings Pick the coaches that will be teaching this class and the ski…" at bounding box center [204, 229] width 151 height 172
click at [587, 294] on button "Save" at bounding box center [575, 299] width 34 height 19
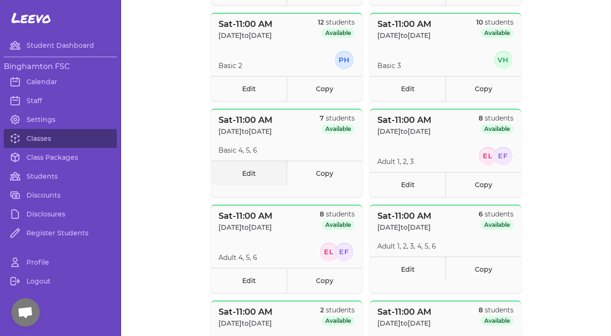
click at [260, 165] on link "Edit" at bounding box center [249, 173] width 76 height 25
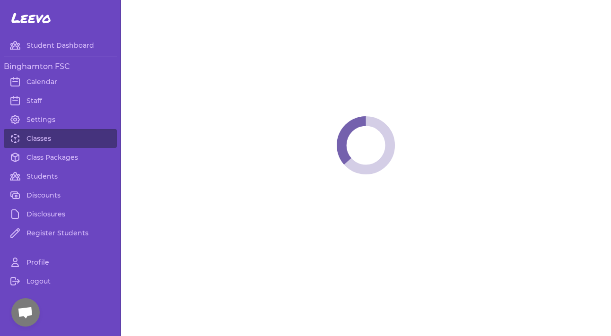
select select "6"
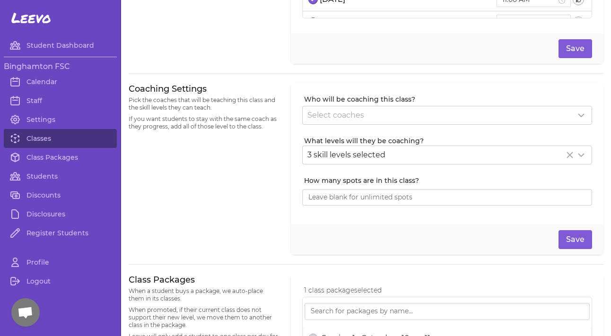
scroll to position [175, 0]
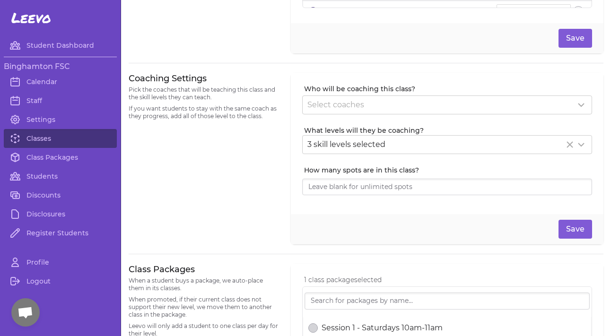
click at [310, 115] on div "Who will be coaching this class? Select coaches What levels will they be coachi…" at bounding box center [447, 144] width 312 height 142
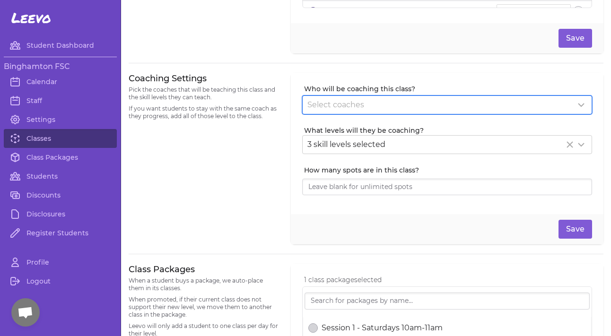
click at [318, 100] on span "Select coaches" at bounding box center [335, 104] width 57 height 9
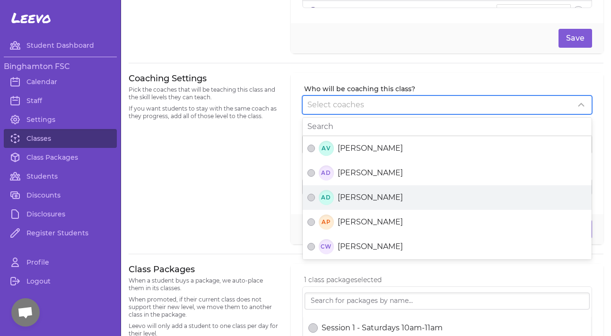
click at [342, 203] on div "AD [PERSON_NAME]" at bounding box center [446, 197] width 279 height 15
click at [315, 201] on button "AD [PERSON_NAME]" at bounding box center [311, 198] width 8 height 8
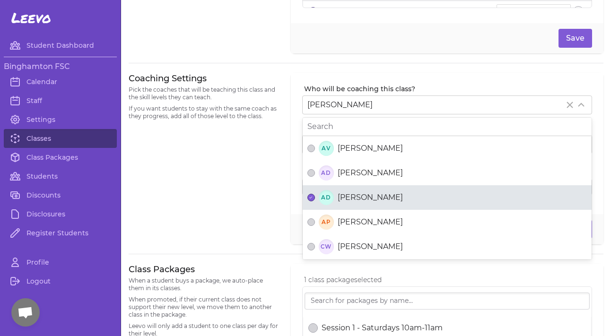
click at [259, 217] on div "Coaching Settings Pick the coaches that will be teaching this class and the ski…" at bounding box center [204, 159] width 151 height 172
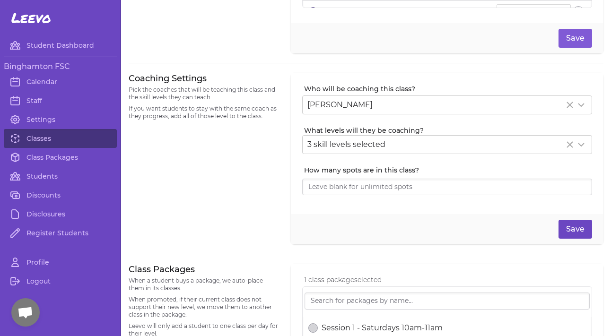
click at [572, 223] on button "Save" at bounding box center [575, 229] width 34 height 19
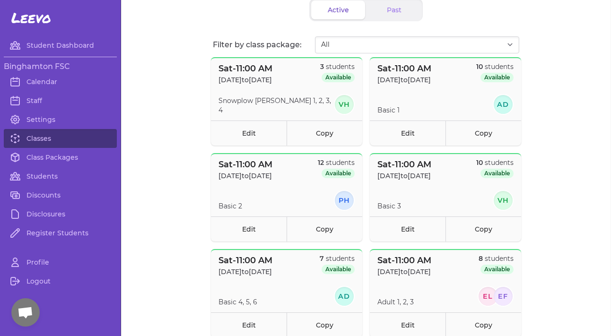
scroll to position [50, 0]
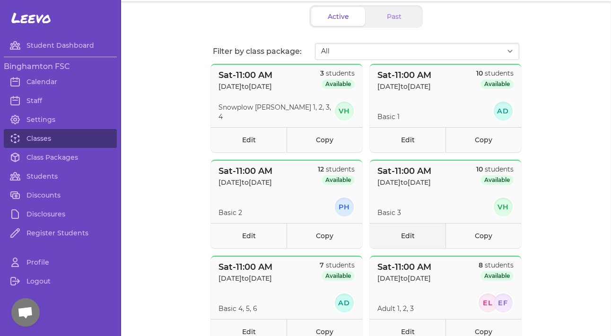
click at [409, 228] on link "Edit" at bounding box center [408, 235] width 76 height 25
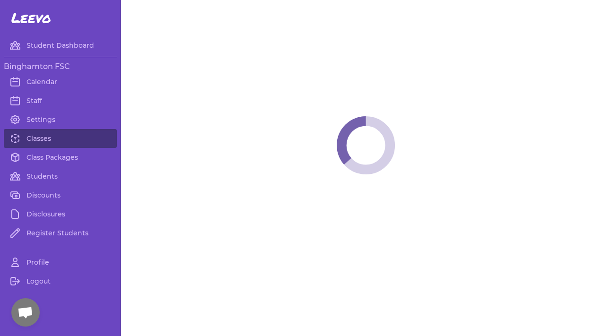
select select "6"
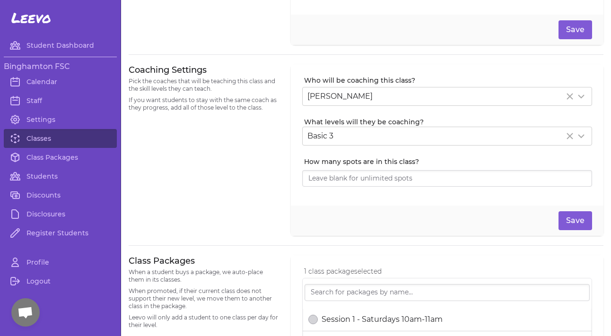
scroll to position [208, 0]
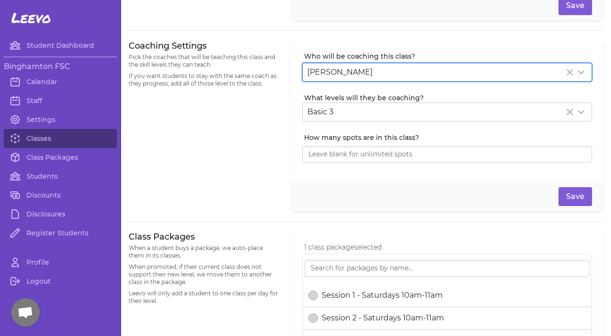
click at [375, 78] on div "[PERSON_NAME]" at bounding box center [447, 72] width 289 height 18
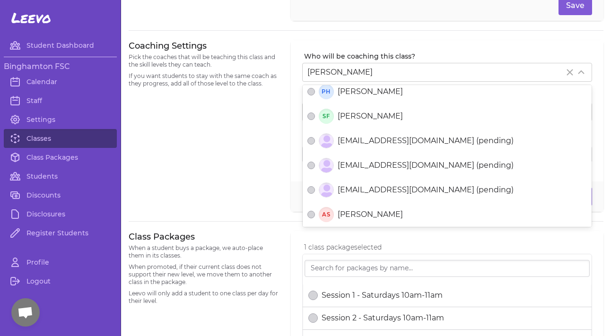
scroll to position [467, 0]
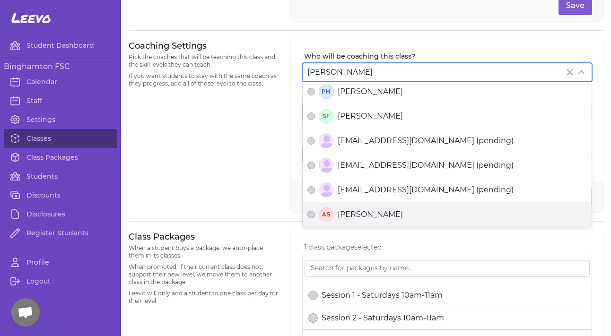
click at [366, 217] on span "[PERSON_NAME]" at bounding box center [370, 214] width 65 height 11
click at [315, 217] on button "AS [PERSON_NAME]" at bounding box center [311, 215] width 8 height 8
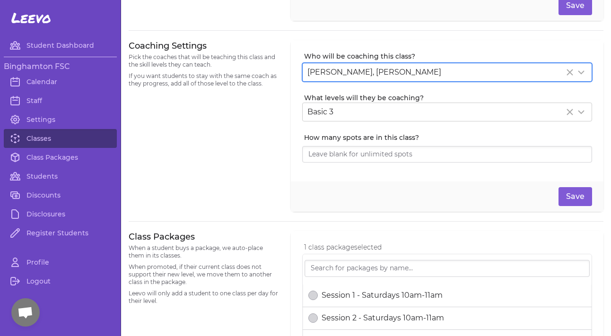
click at [287, 191] on div "Coaching Settings Pick the coaches that will be teaching this class and the ski…" at bounding box center [366, 126] width 475 height 172
click at [577, 197] on button "Save" at bounding box center [575, 196] width 34 height 19
